Goal: Navigation & Orientation: Find specific page/section

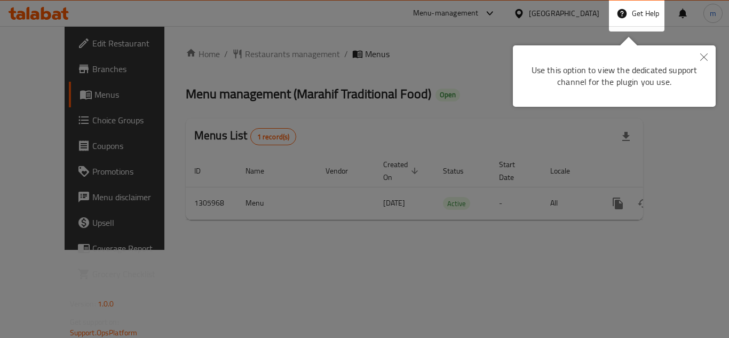
click at [707, 57] on icon "Close" at bounding box center [703, 56] width 7 height 7
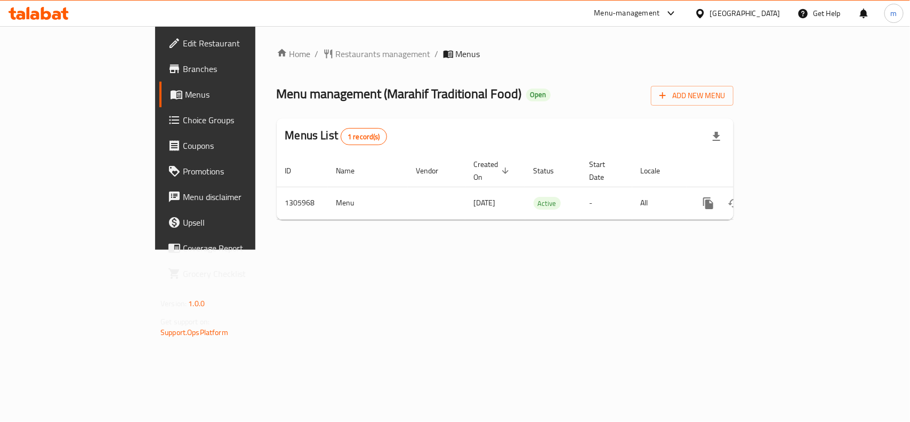
drag, startPoint x: 652, startPoint y: 70, endPoint x: 647, endPoint y: 45, distance: 25.5
click at [653, 70] on div "Home / Restaurants management / Menus Menu management ( Marahif Traditional Foo…" at bounding box center [505, 137] width 457 height 181
click at [654, 56] on ol "Home / Restaurants management / Menus" at bounding box center [505, 53] width 457 height 13
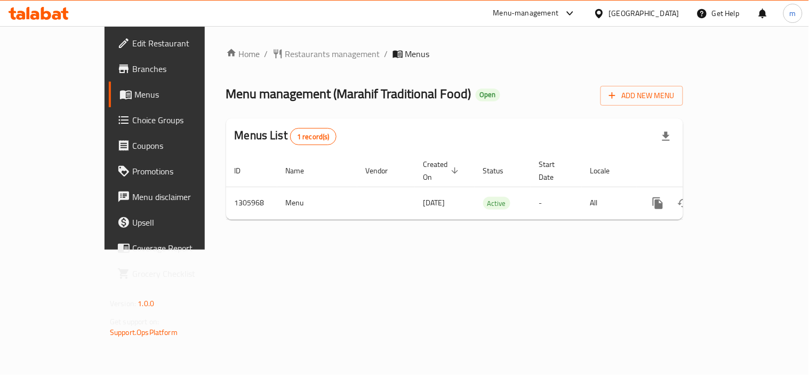
click at [595, 67] on div "Home / Restaurants management / Menus Menu management ( Marahif Traditional Foo…" at bounding box center [454, 137] width 457 height 181
click at [567, 12] on icon at bounding box center [570, 13] width 13 height 13
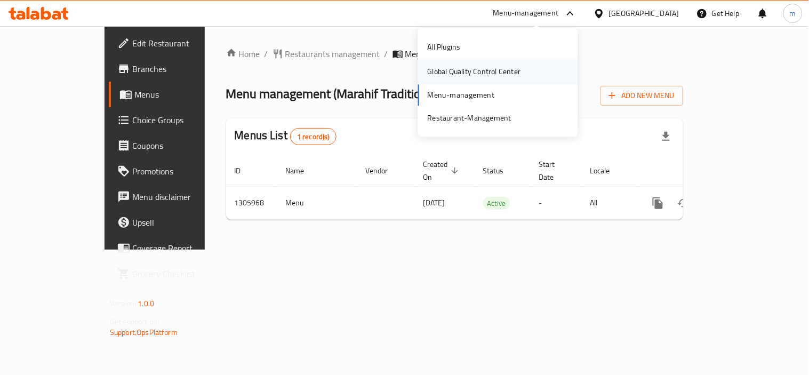
click at [489, 72] on div "Global Quality Control Center" at bounding box center [474, 72] width 93 height 12
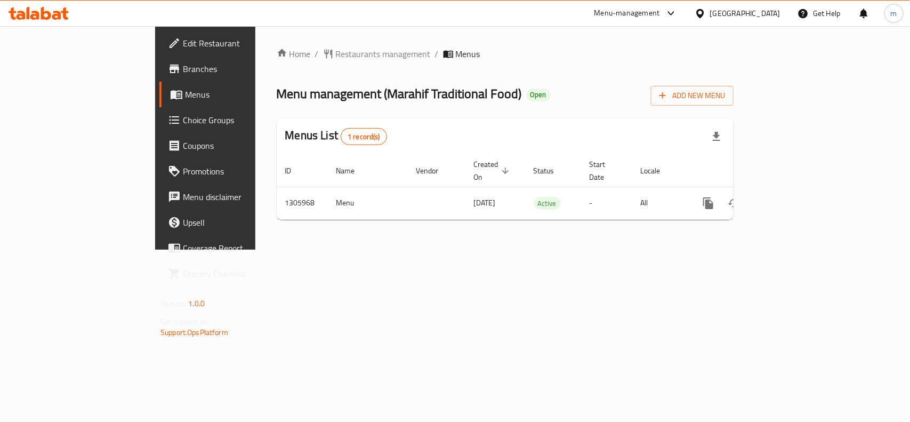
click at [183, 70] on span "Branches" at bounding box center [241, 68] width 116 height 13
